Goal: Information Seeking & Learning: Learn about a topic

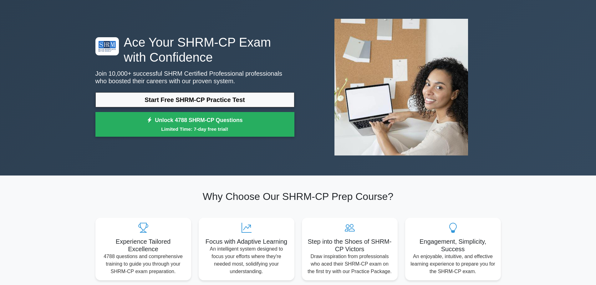
scroll to position [31, 0]
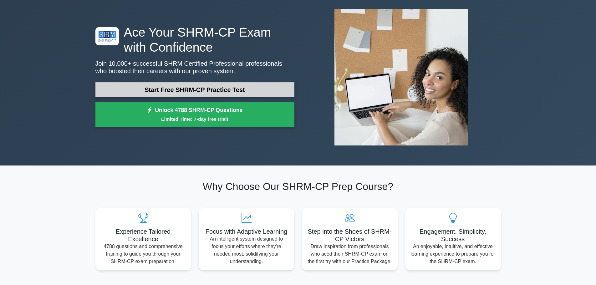
click at [214, 90] on link "Start Free SHRM-CP Practice Test" at bounding box center [194, 89] width 199 height 15
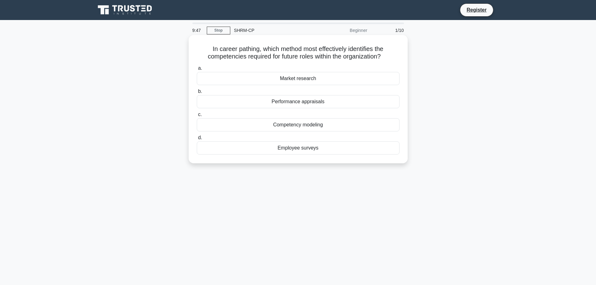
click at [299, 125] on div "Competency modeling" at bounding box center [298, 124] width 203 height 13
click at [197, 117] on input "c. Competency modeling" at bounding box center [197, 115] width 0 height 4
click at [276, 101] on div "Notice period" at bounding box center [298, 101] width 203 height 13
click at [197, 94] on input "b. Notice period" at bounding box center [197, 91] width 0 height 4
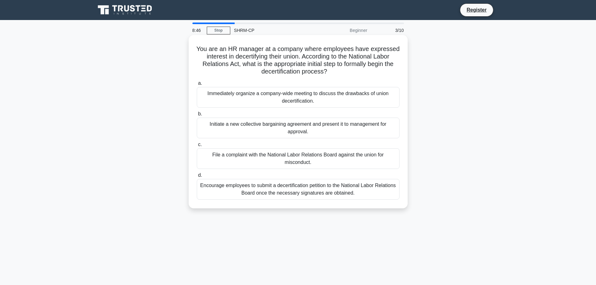
click at [255, 133] on div "Initiate a new collective bargaining agreement and present it to management for…" at bounding box center [298, 128] width 203 height 21
click at [197, 116] on input "b. Initiate a new collective bargaining agreement and present it to management …" at bounding box center [197, 114] width 0 height 4
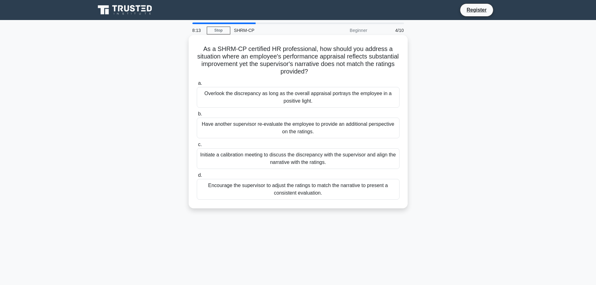
click at [257, 160] on div "Initiate a calibration meeting to discuss the discrepancy with the supervisor a…" at bounding box center [298, 158] width 203 height 21
click at [197, 147] on input "c. Initiate a calibration meeting to discuss the discrepancy with the superviso…" at bounding box center [197, 145] width 0 height 4
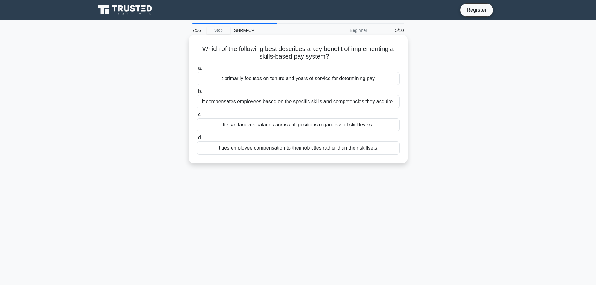
click at [288, 104] on div "It compensates employees based on the specific skills and competencies they acq…" at bounding box center [298, 101] width 203 height 13
click at [197, 94] on input "b. It compensates employees based on the specific skills and competencies they …" at bounding box center [197, 91] width 0 height 4
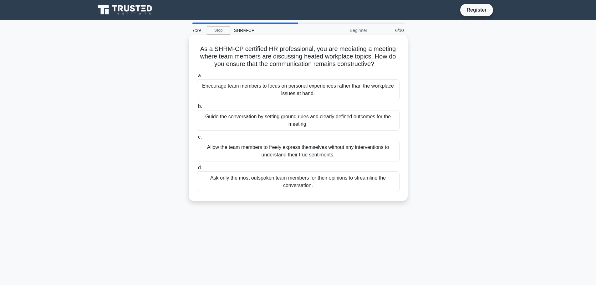
click at [270, 122] on div "Guide the conversation by setting ground rules and clearly defined outcomes for…" at bounding box center [298, 120] width 203 height 21
click at [197, 109] on input "b. Guide the conversation by setting ground rules and clearly defined outcomes …" at bounding box center [197, 106] width 0 height 4
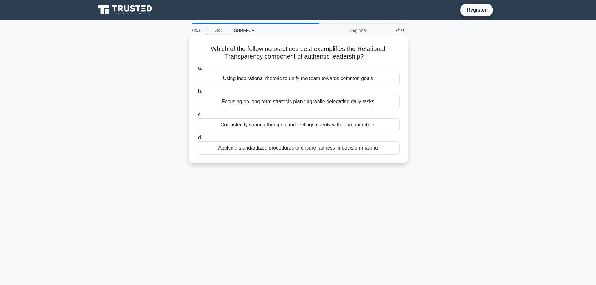
click at [283, 152] on div "Applying standardized procedures to ensure fairness in decision-making" at bounding box center [298, 147] width 203 height 13
click at [197, 140] on input "d. Applying standardized procedures to ensure fairness in decision-making" at bounding box center [197, 138] width 0 height 4
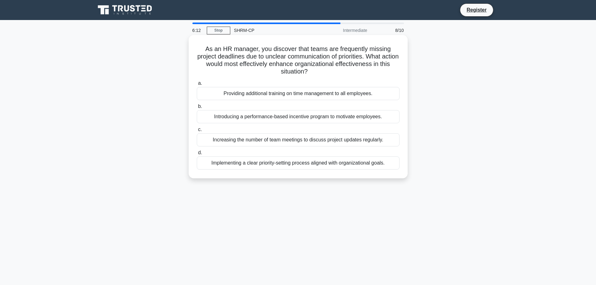
click at [267, 167] on div "Implementing a clear priority-setting process aligned with organizational goals." at bounding box center [298, 162] width 203 height 13
click at [197, 155] on input "d. Implementing a clear priority-setting process aligned with organizational go…" at bounding box center [197, 153] width 0 height 4
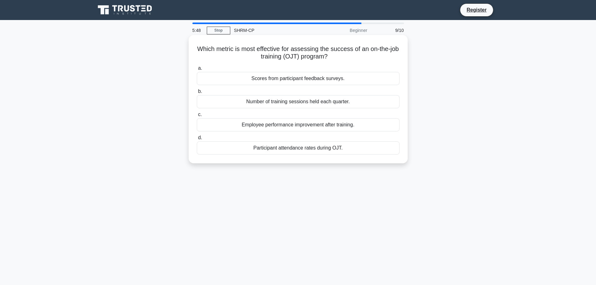
click at [365, 126] on div "Employee performance improvement after training." at bounding box center [298, 124] width 203 height 13
click at [197, 117] on input "c. Employee performance improvement after training." at bounding box center [197, 115] width 0 height 4
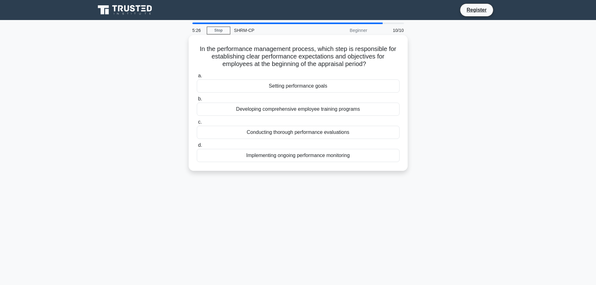
click at [263, 87] on div "Setting performance goals" at bounding box center [298, 85] width 203 height 13
click at [197, 78] on input "a. Setting performance goals" at bounding box center [197, 76] width 0 height 4
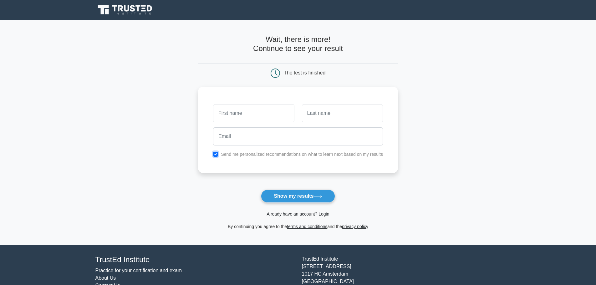
click at [216, 153] on input "checkbox" at bounding box center [215, 154] width 5 height 5
checkbox input "false"
click at [284, 199] on button "Show my results" at bounding box center [298, 196] width 74 height 13
click at [240, 112] on input "text" at bounding box center [253, 113] width 81 height 18
type input "Brianna"
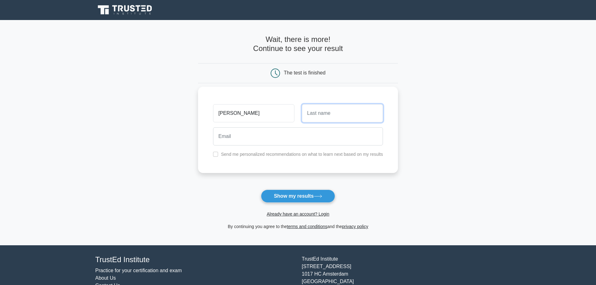
click at [316, 117] on input "text" at bounding box center [342, 113] width 81 height 18
type input "Munoz"
click at [292, 192] on button "Show my results" at bounding box center [298, 196] width 74 height 13
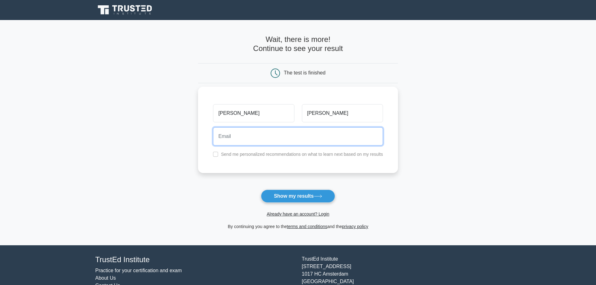
click at [251, 133] on input "email" at bounding box center [298, 136] width 170 height 18
type input "bmunoz@wholewomanshealth.com"
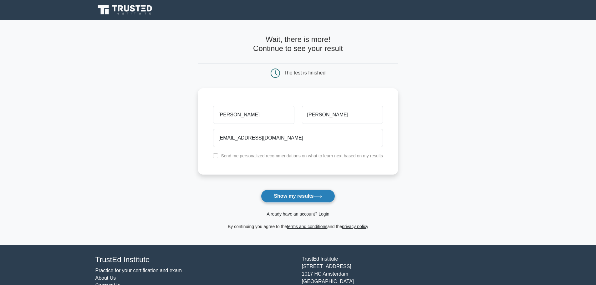
click at [289, 193] on button "Show my results" at bounding box center [298, 196] width 74 height 13
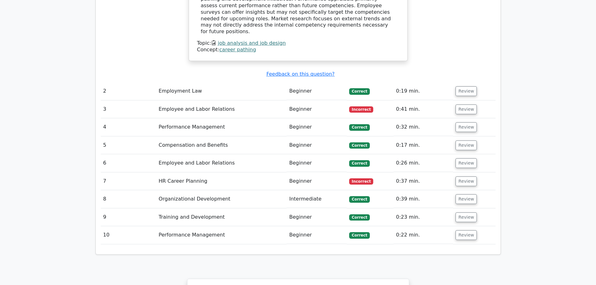
scroll to position [719, 0]
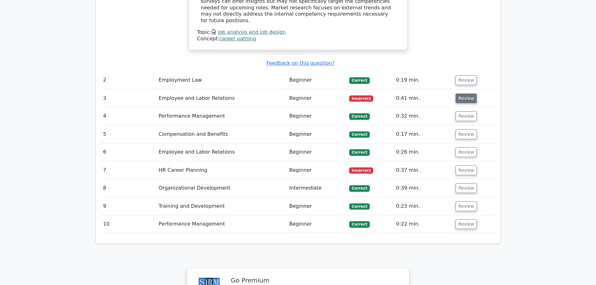
click at [463, 94] on button "Review" at bounding box center [465, 99] width 21 height 10
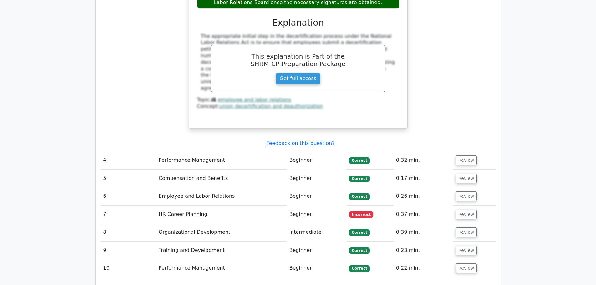
scroll to position [970, 0]
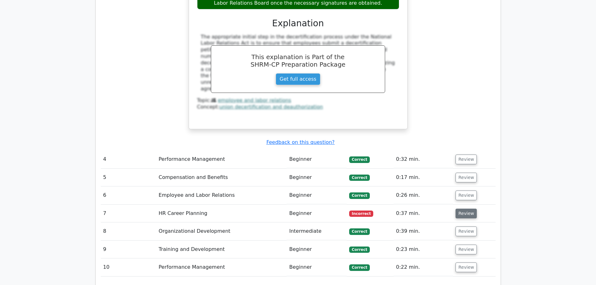
click at [465, 209] on button "Review" at bounding box center [465, 214] width 21 height 10
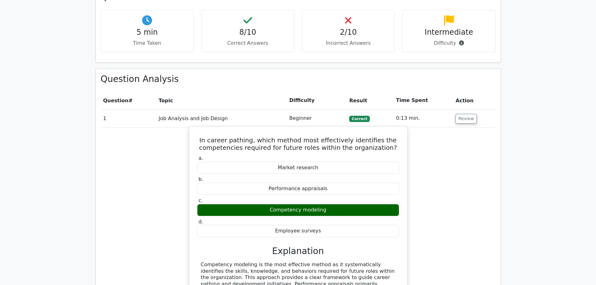
scroll to position [407, 0]
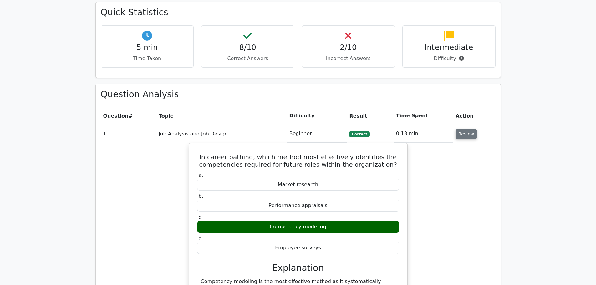
click at [466, 129] on button "Review" at bounding box center [465, 134] width 21 height 10
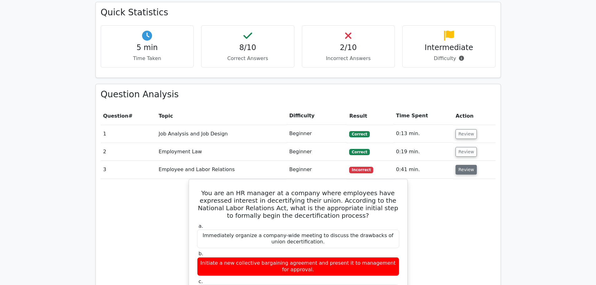
click at [465, 165] on button "Review" at bounding box center [465, 170] width 21 height 10
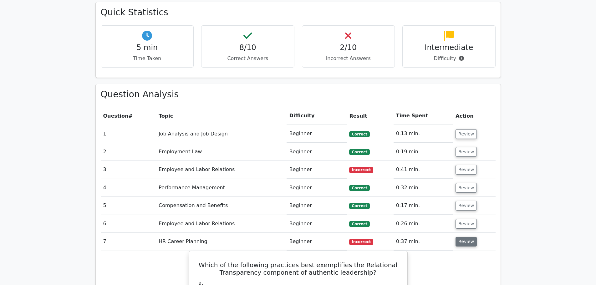
click at [458, 237] on button "Review" at bounding box center [465, 242] width 21 height 10
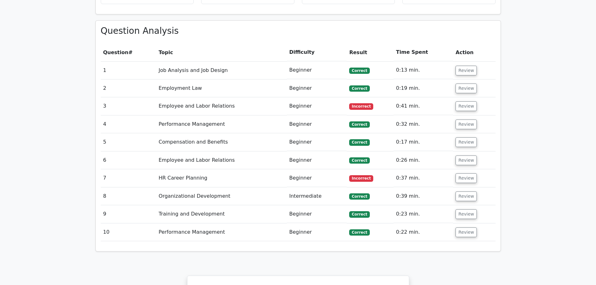
scroll to position [469, 0]
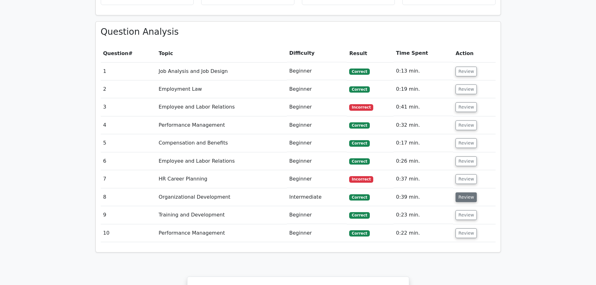
click at [457, 192] on button "Review" at bounding box center [465, 197] width 21 height 10
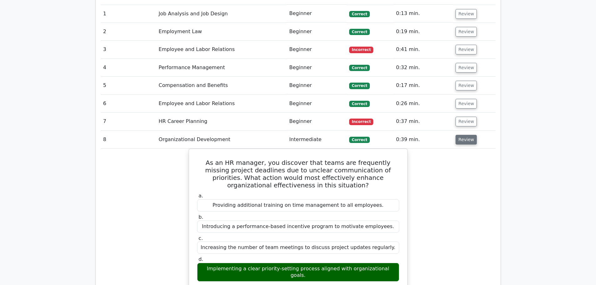
scroll to position [532, 0]
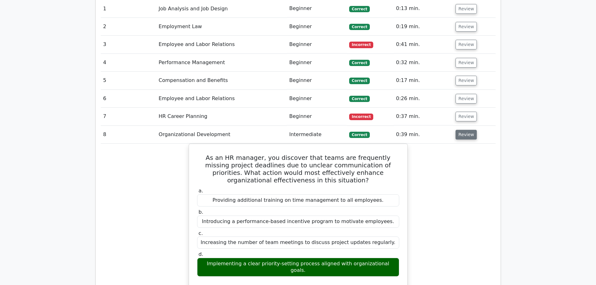
click at [470, 130] on button "Review" at bounding box center [465, 135] width 21 height 10
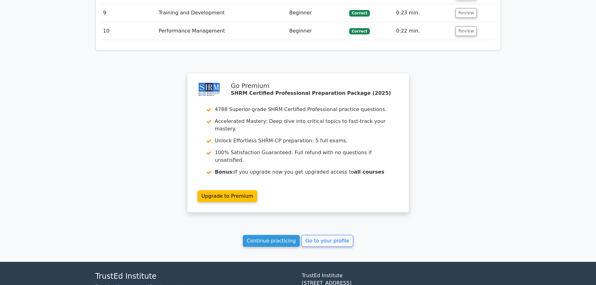
scroll to position [688, 0]
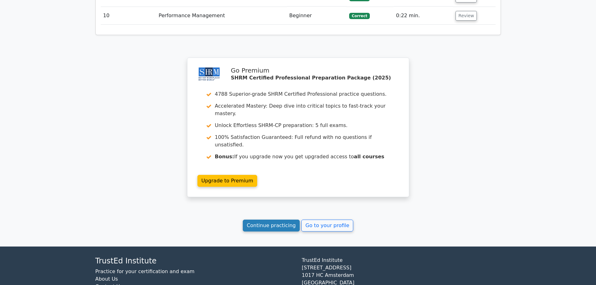
click at [272, 220] on link "Continue practicing" at bounding box center [271, 226] width 57 height 12
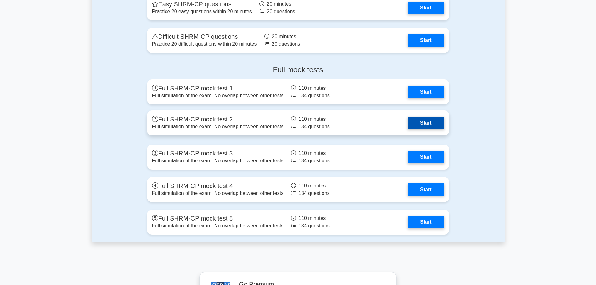
scroll to position [1189, 0]
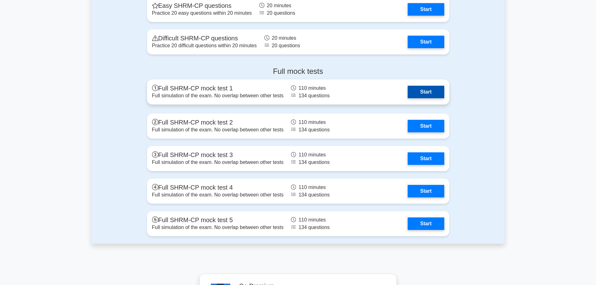
click at [416, 94] on link "Start" at bounding box center [426, 92] width 36 height 13
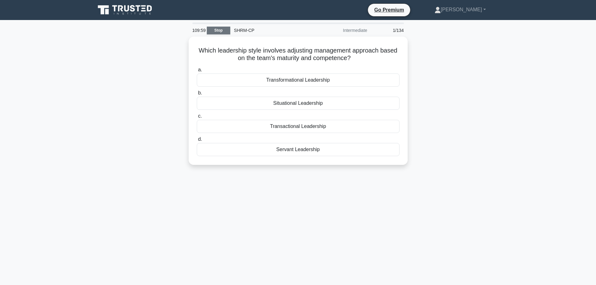
click at [223, 30] on link "Stop" at bounding box center [218, 31] width 23 height 8
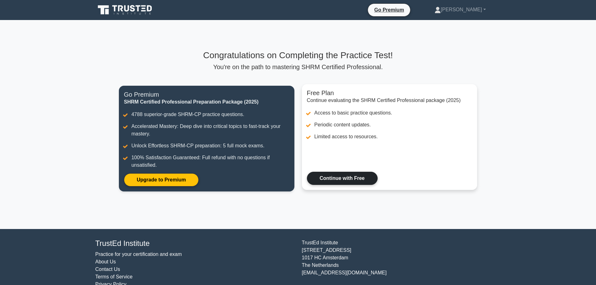
click at [378, 172] on link "Continue with Free" at bounding box center [342, 178] width 71 height 13
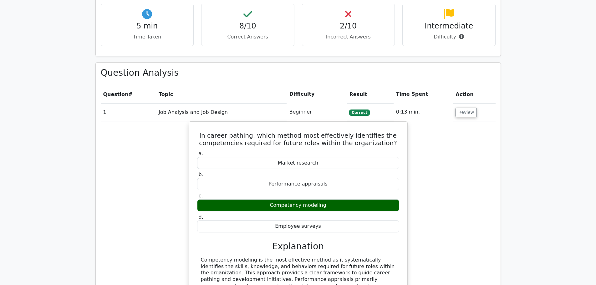
scroll to position [469, 0]
